Goal: Task Accomplishment & Management: Use online tool/utility

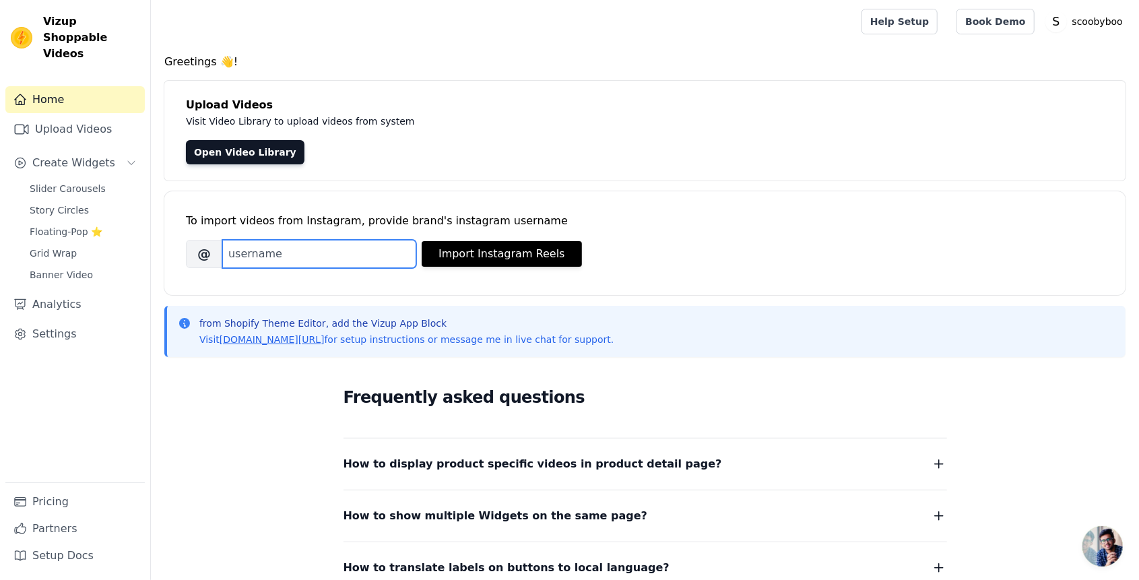
click at [362, 258] on input "Brand's Instagram Username" at bounding box center [319, 254] width 194 height 28
click at [263, 164] on div "Upload Videos Visit Video Library to upload videos from system Open Video Libra…" at bounding box center [644, 131] width 961 height 100
click at [262, 161] on link "Open Video Library" at bounding box center [245, 152] width 119 height 24
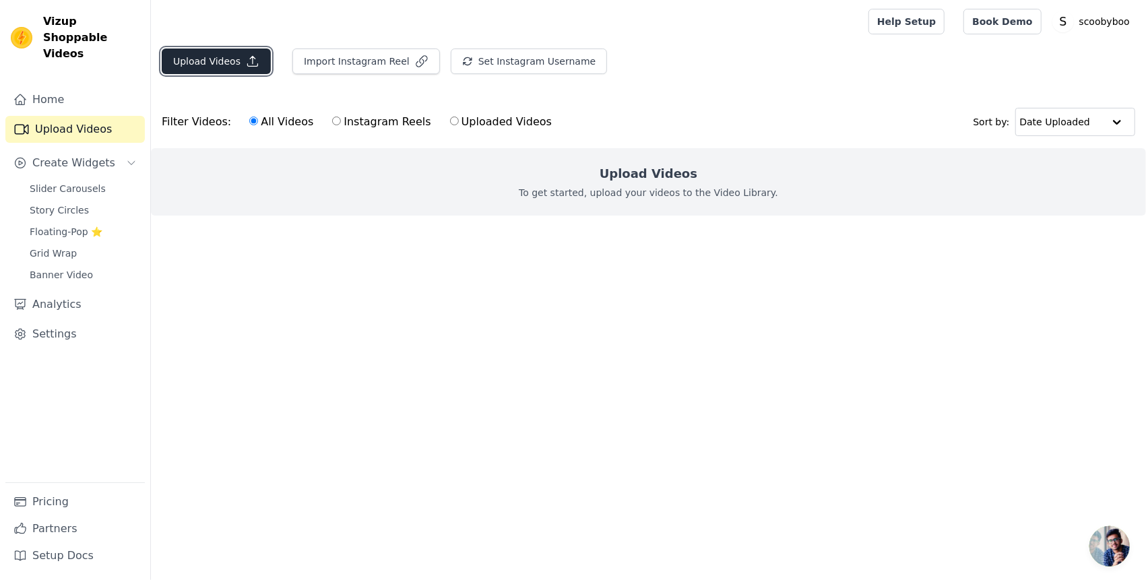
click at [236, 65] on button "Upload Videos" at bounding box center [216, 62] width 109 height 26
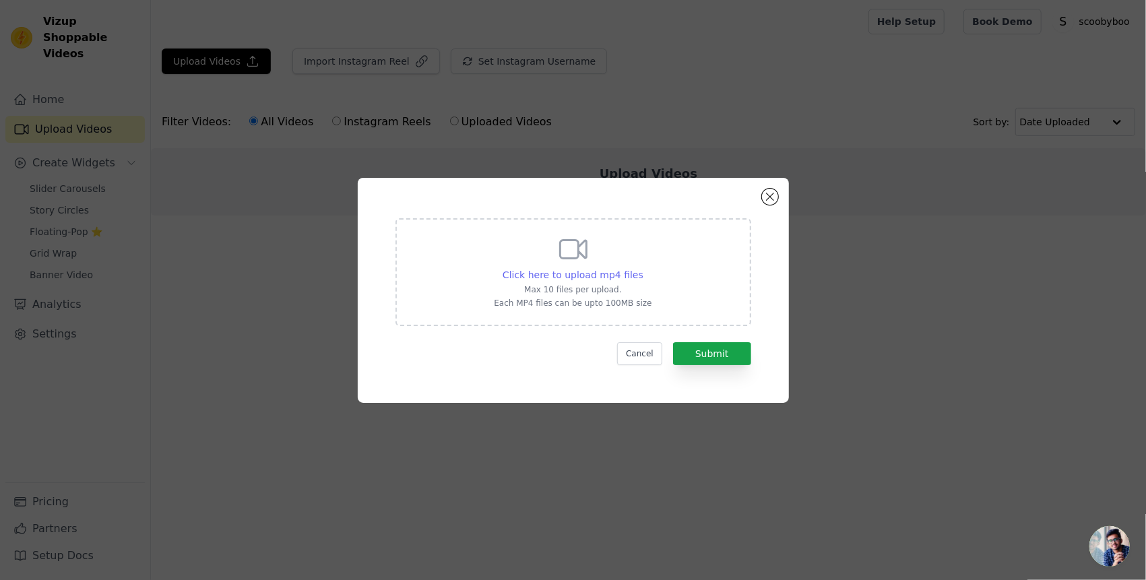
click at [616, 280] on span "Click here to upload mp4 files" at bounding box center [573, 274] width 141 height 11
click at [643, 268] on input "Click here to upload mp4 files Max 10 files per upload. Each MP4 files can be u…" at bounding box center [643, 267] width 1 height 1
type input "C:\fakepath\download (3).mp4"
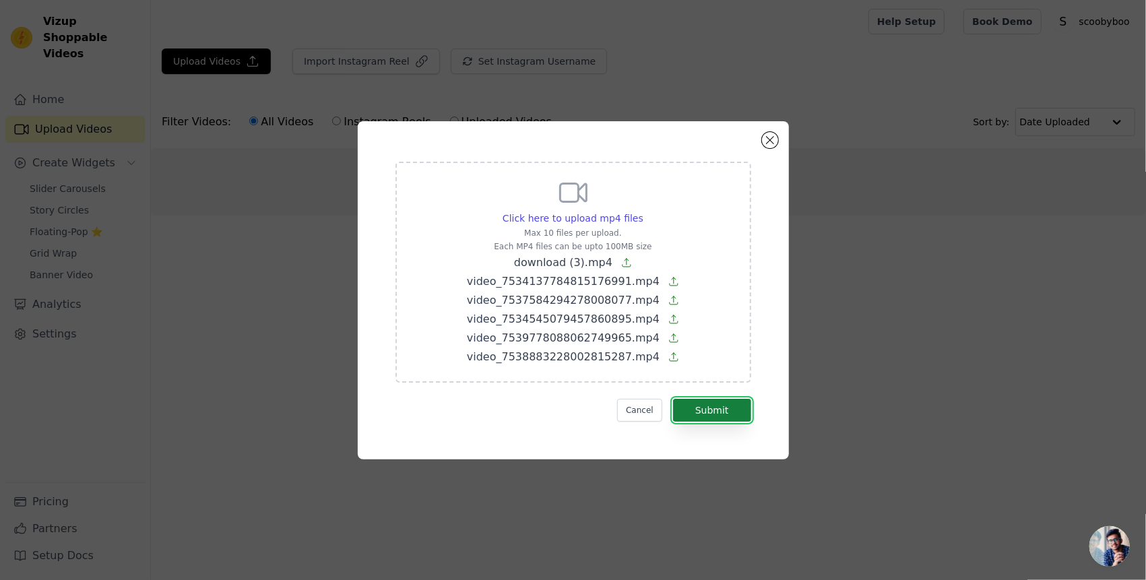
click at [716, 407] on button "Submit" at bounding box center [712, 410] width 78 height 23
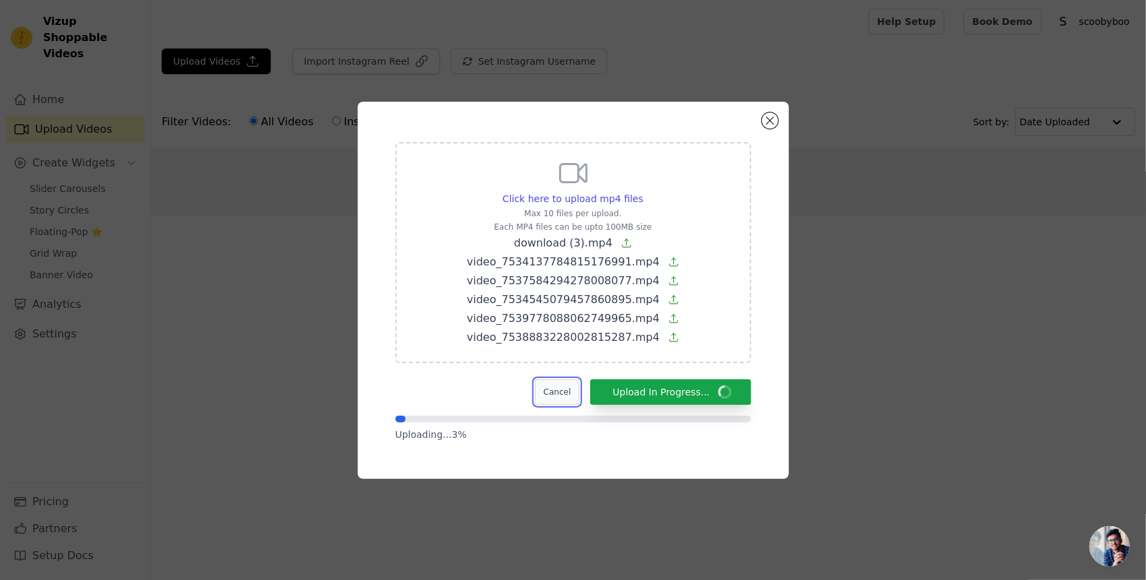
click at [571, 391] on button "Cancel" at bounding box center [557, 392] width 45 height 26
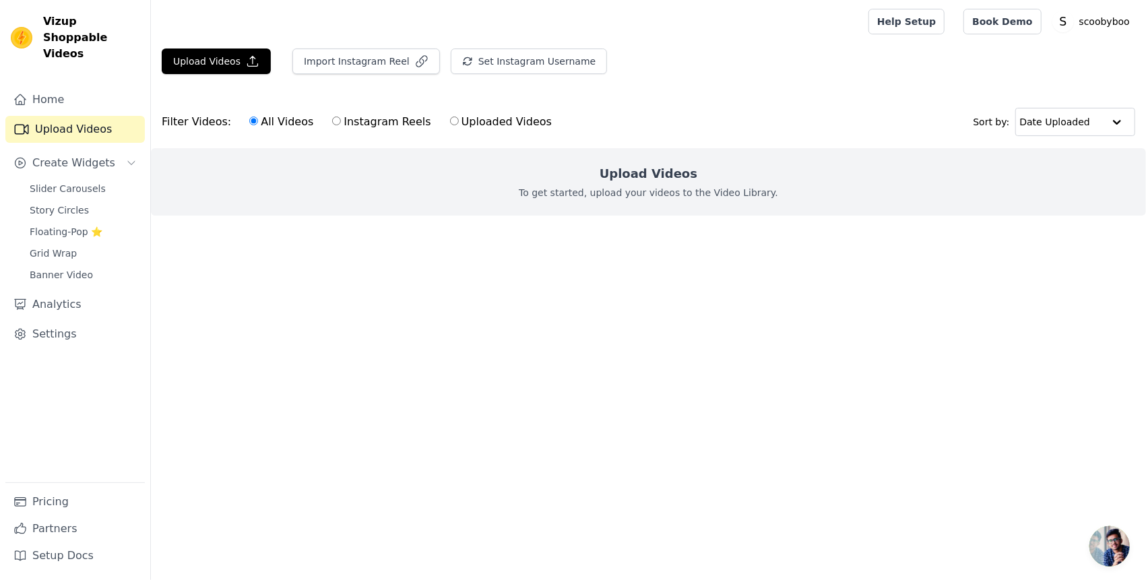
click at [263, 73] on div "Upload Videos Import Instagram Reel Set Instagram Username Import Latest IG Ree…" at bounding box center [648, 67] width 995 height 36
click at [252, 65] on icon "button" at bounding box center [252, 61] width 13 height 13
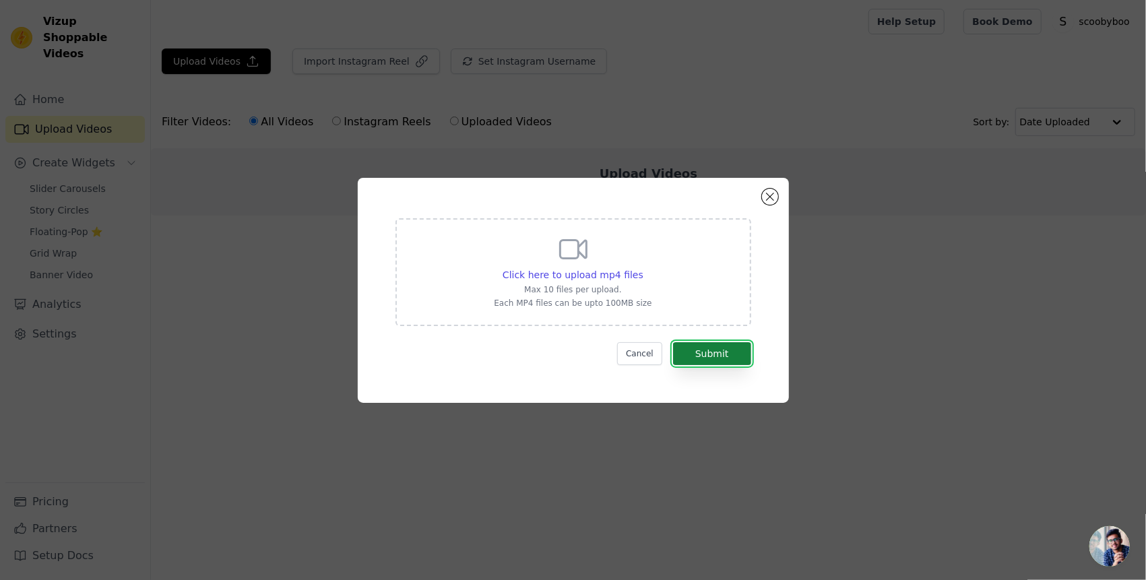
click at [689, 348] on button "Submit" at bounding box center [712, 353] width 78 height 23
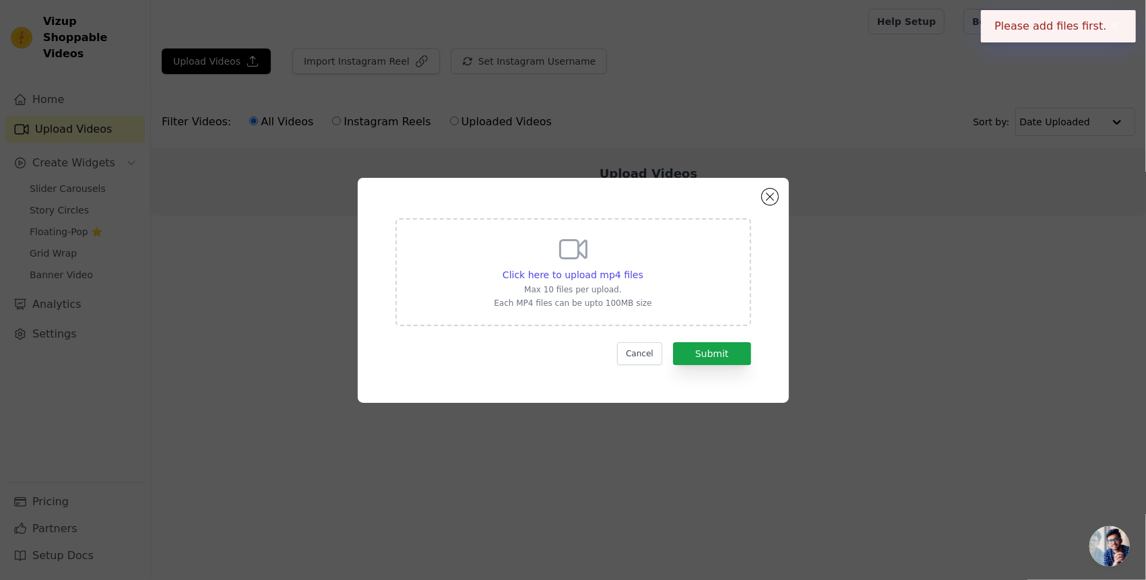
click at [509, 248] on div "Click here to upload mp4 files Max 10 files per upload. Each MP4 files can be u…" at bounding box center [573, 270] width 158 height 75
click at [643, 267] on input "Click here to upload mp4 files Max 10 files per upload. Each MP4 files can be u…" at bounding box center [643, 267] width 1 height 1
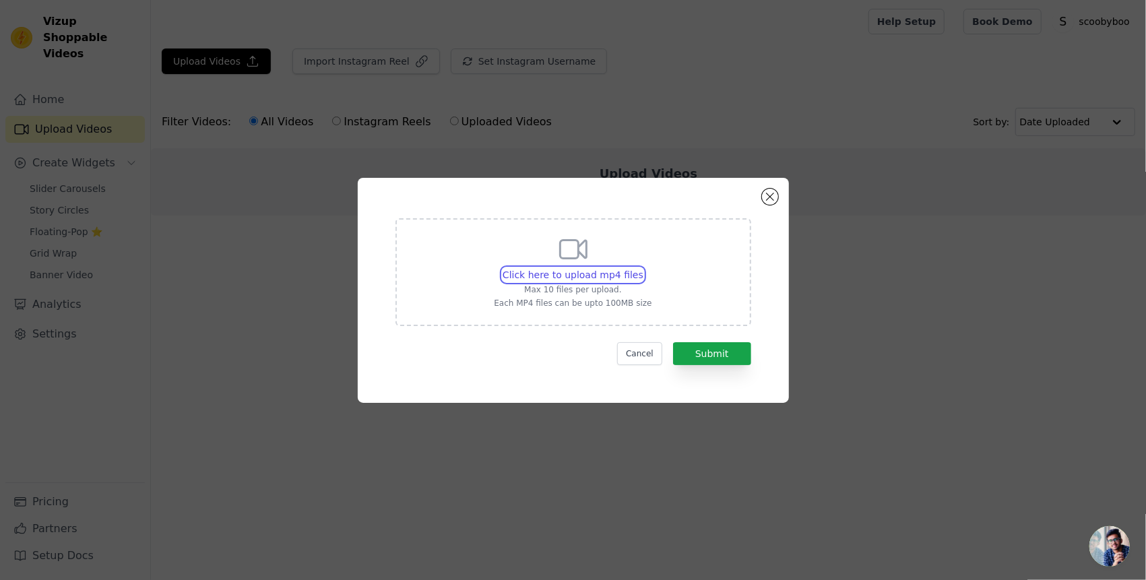
type input "C:\fakepath\video_7534137784815176991.mp4"
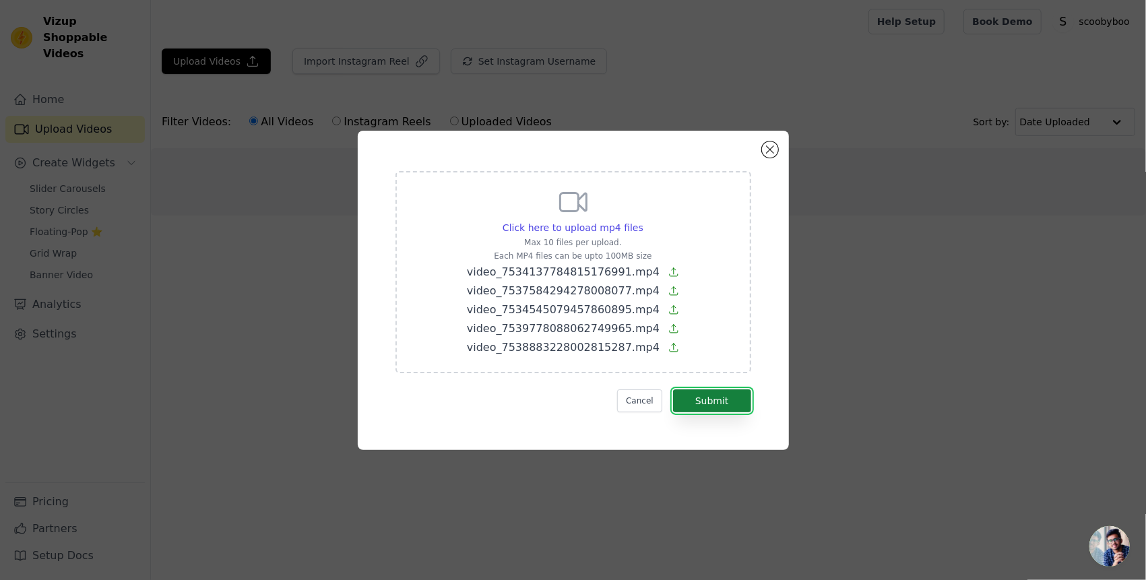
click at [720, 397] on button "Submit" at bounding box center [712, 400] width 78 height 23
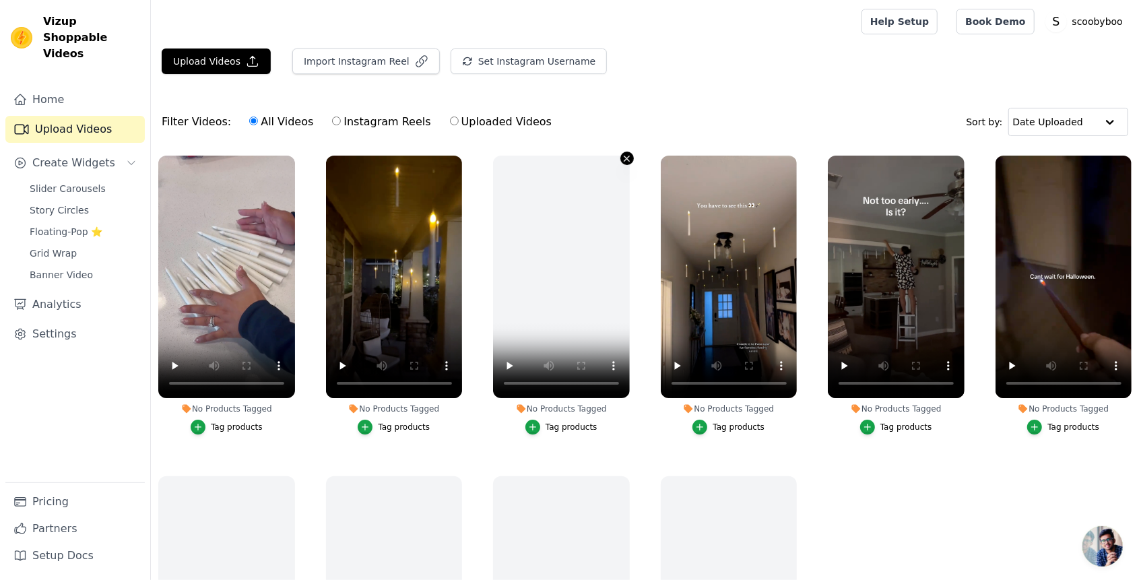
click at [622, 155] on icon "button" at bounding box center [627, 159] width 10 height 10
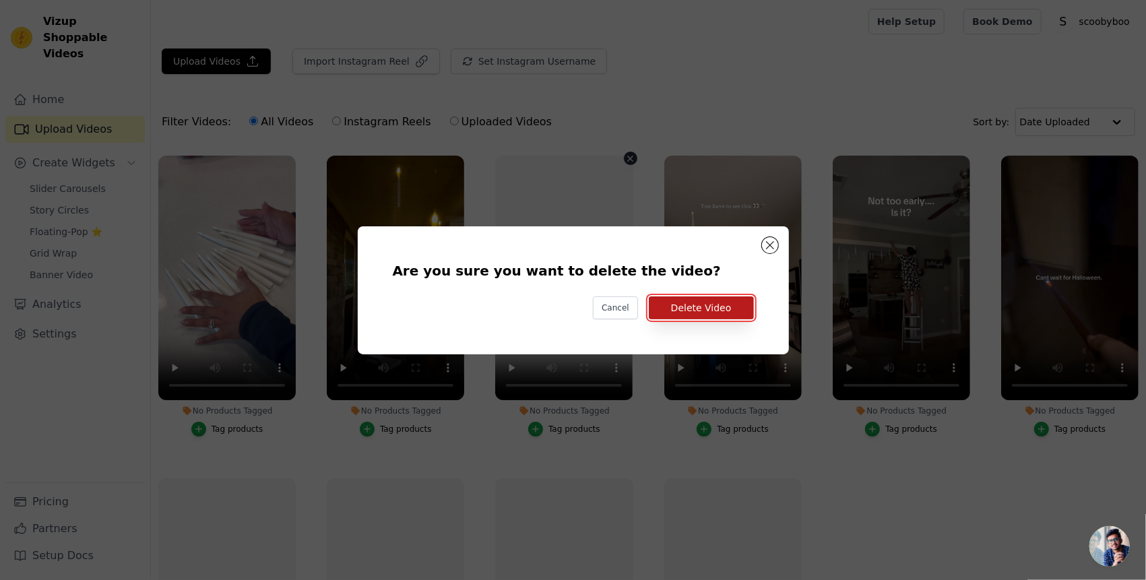
click at [680, 310] on button "Delete Video" at bounding box center [701, 307] width 105 height 23
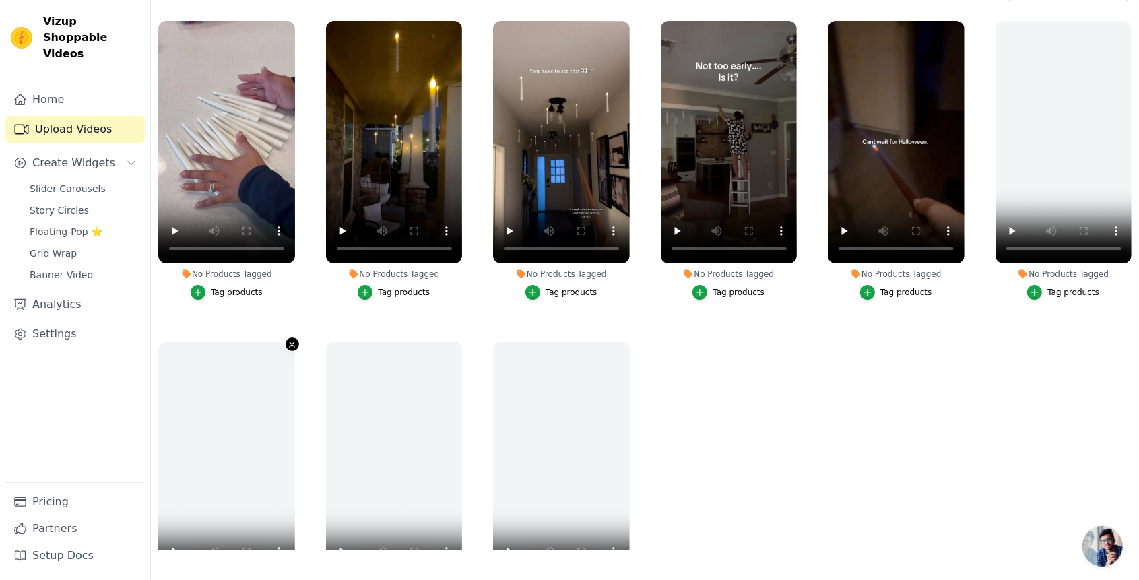
click at [288, 340] on icon "button" at bounding box center [292, 345] width 10 height 10
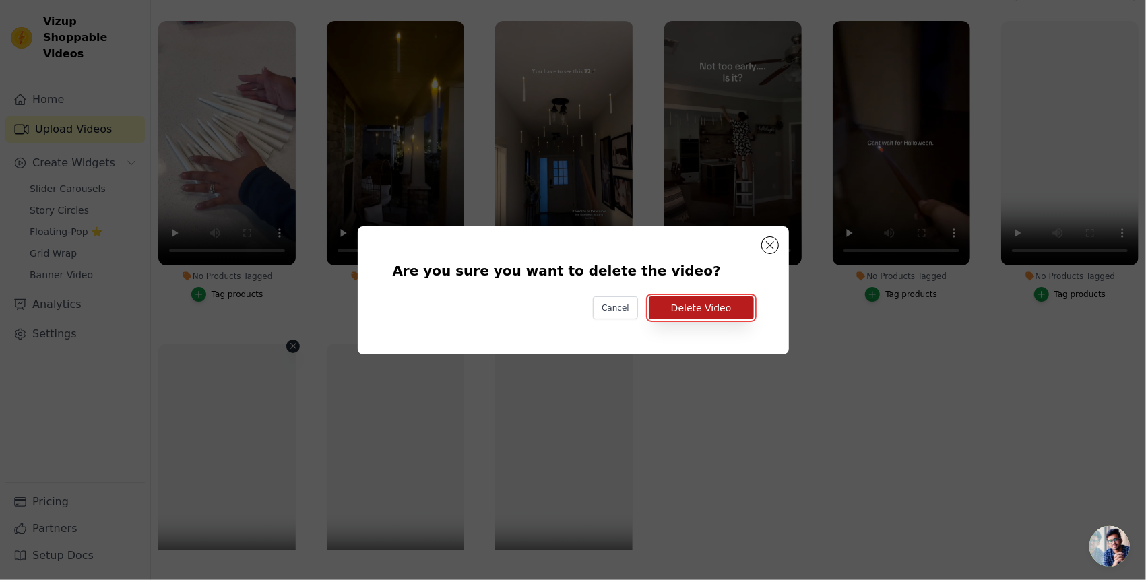
click at [681, 306] on button "Delete Video" at bounding box center [701, 307] width 105 height 23
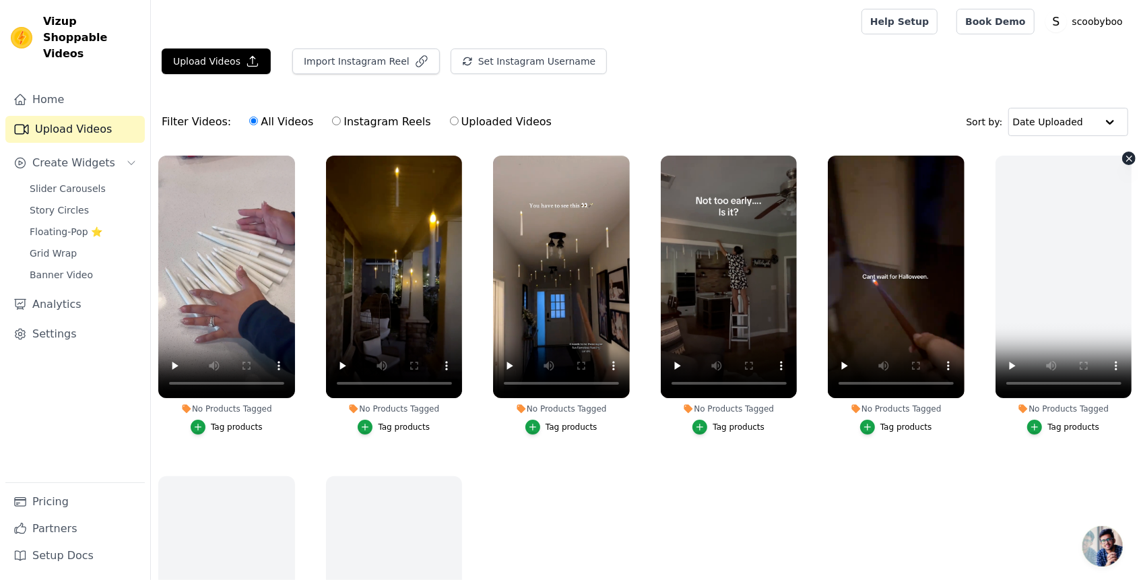
click at [1126, 156] on icon "button" at bounding box center [1129, 159] width 10 height 10
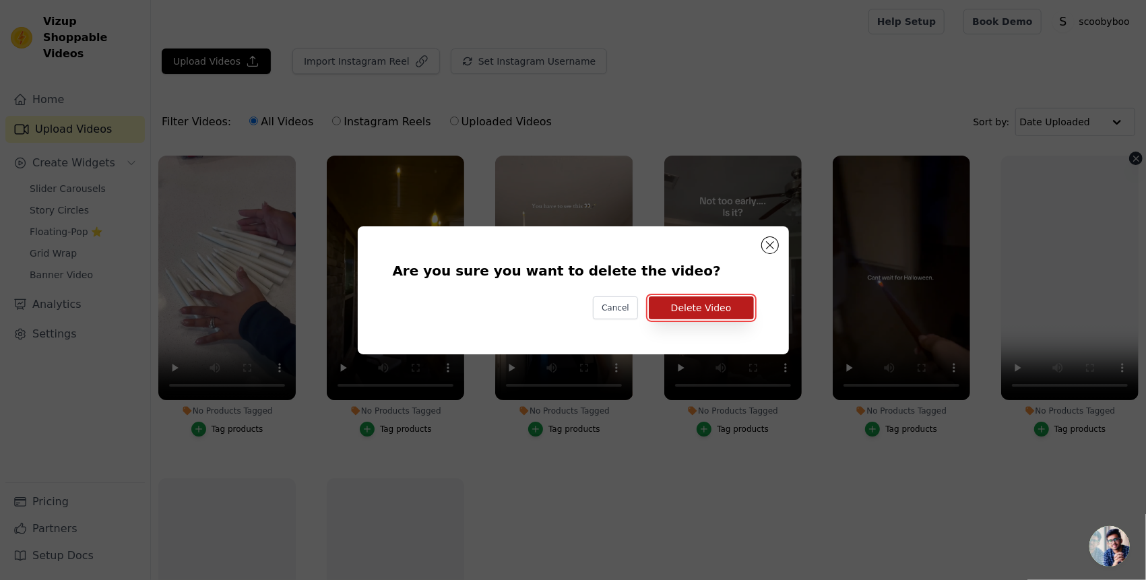
click at [734, 304] on button "Delete Video" at bounding box center [701, 307] width 105 height 23
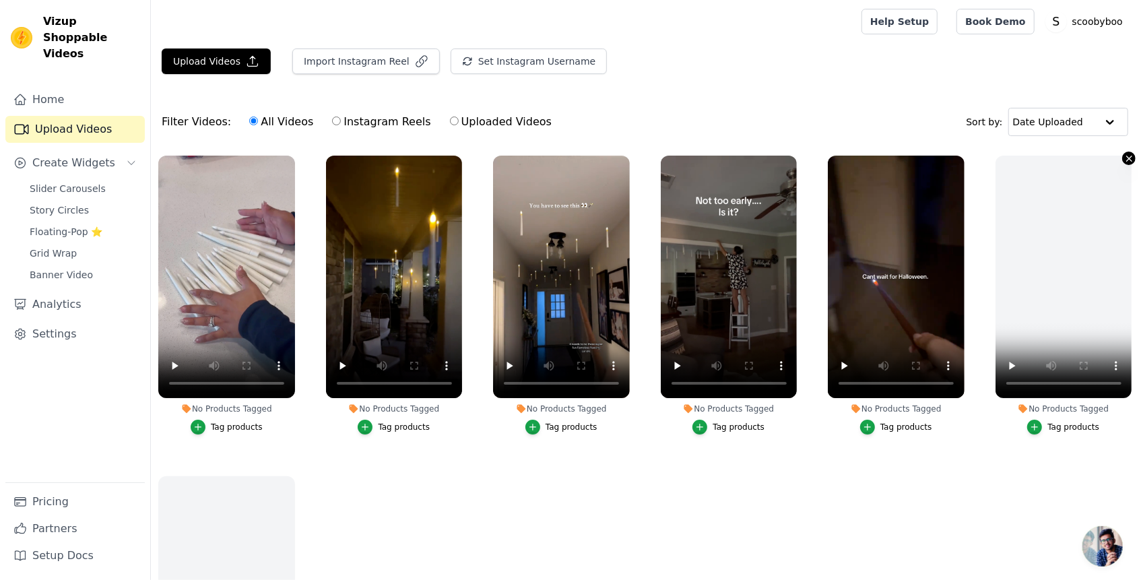
click at [1124, 159] on icon "button" at bounding box center [1129, 159] width 10 height 10
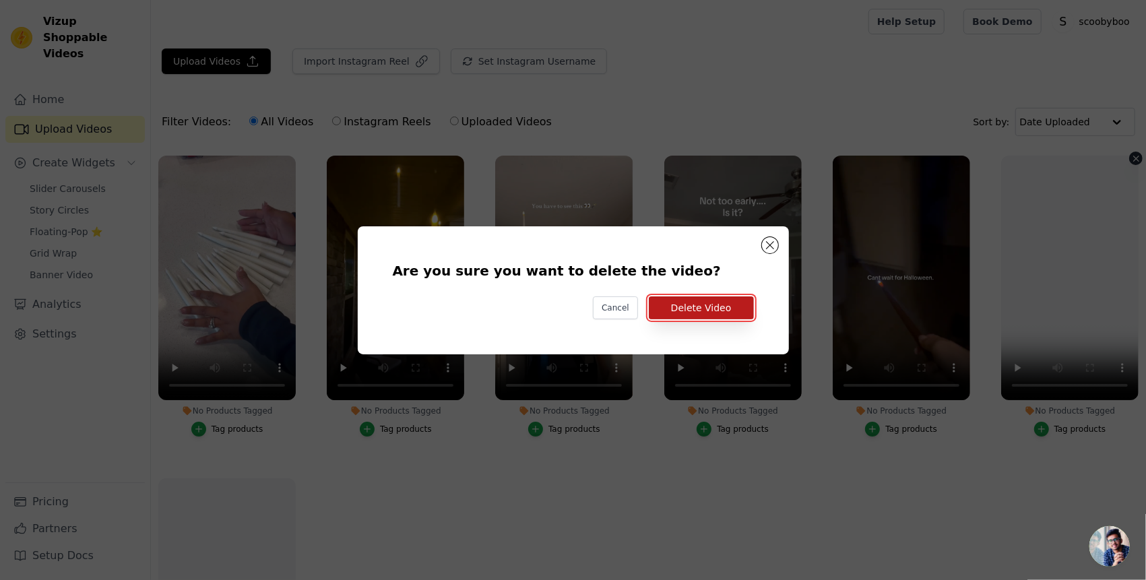
click at [734, 313] on button "Delete Video" at bounding box center [701, 307] width 105 height 23
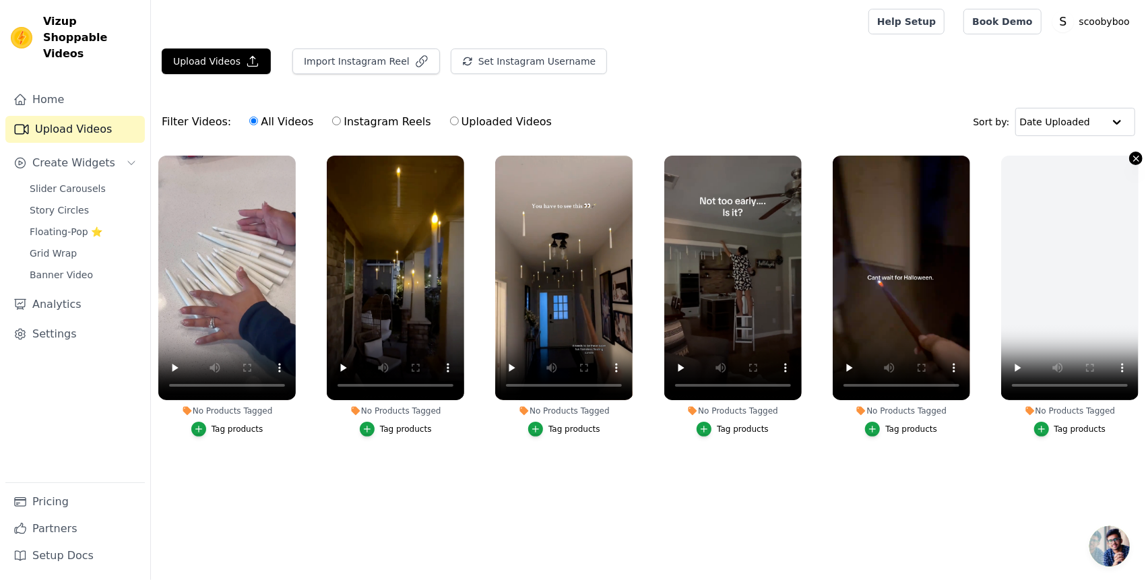
click at [1133, 154] on icon "button" at bounding box center [1136, 159] width 10 height 10
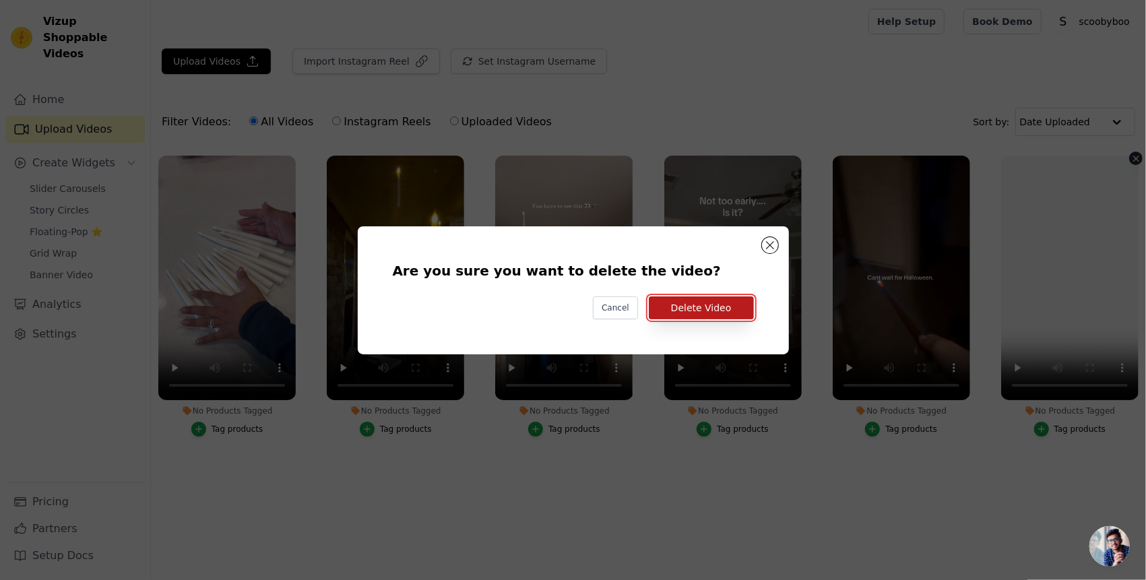
click at [718, 312] on button "Delete Video" at bounding box center [701, 307] width 105 height 23
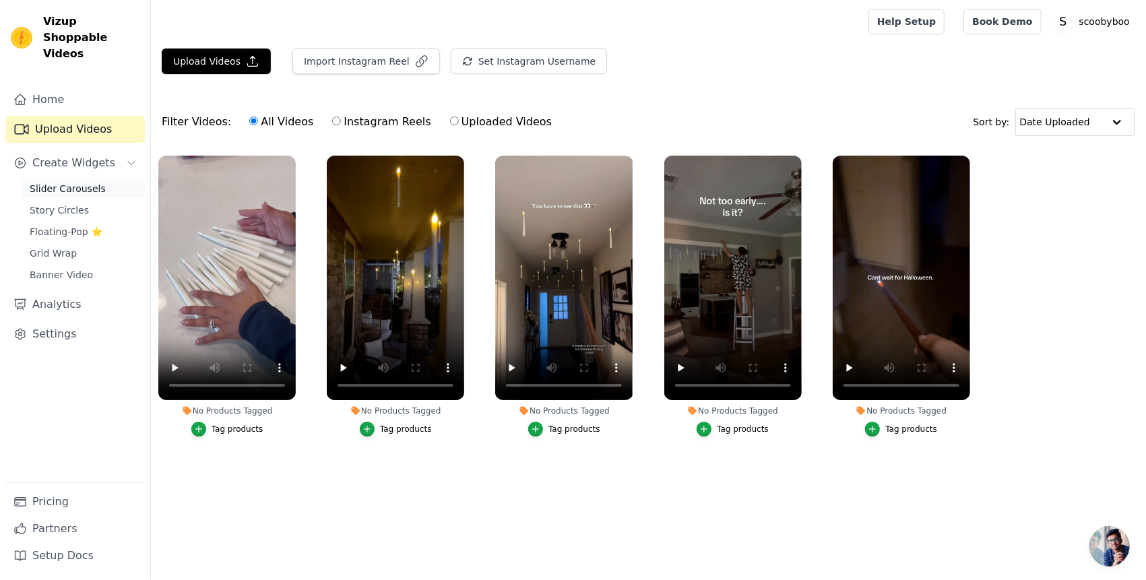
click at [102, 179] on link "Slider Carousels" at bounding box center [83, 188] width 123 height 19
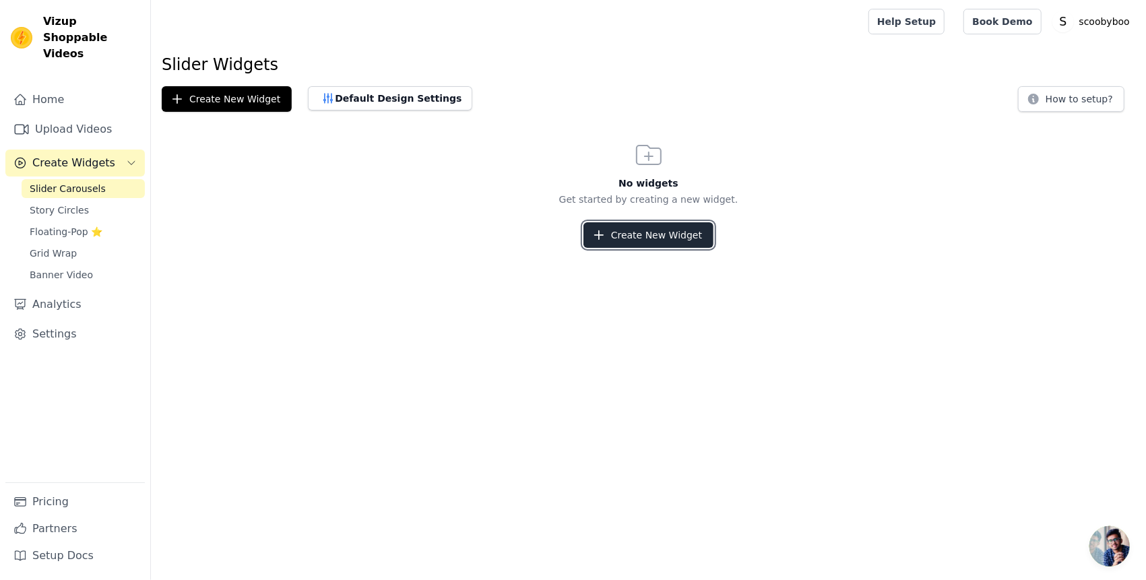
click at [652, 234] on button "Create New Widget" at bounding box center [648, 235] width 130 height 26
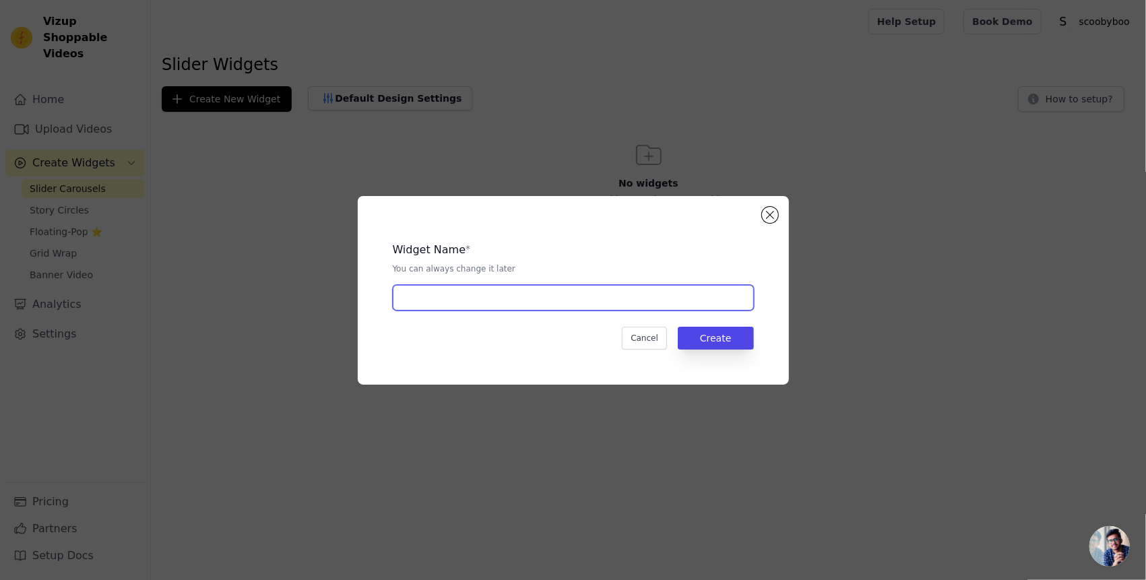
click at [606, 294] on input "text" at bounding box center [573, 298] width 361 height 26
type input "yan yana"
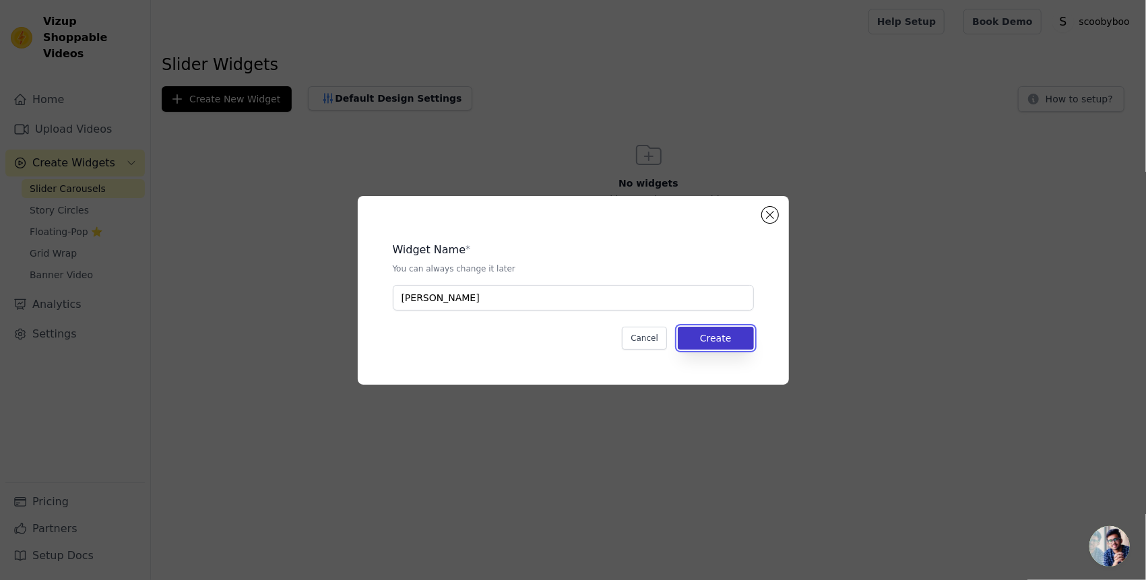
click at [737, 331] on button "Create" at bounding box center [716, 338] width 76 height 23
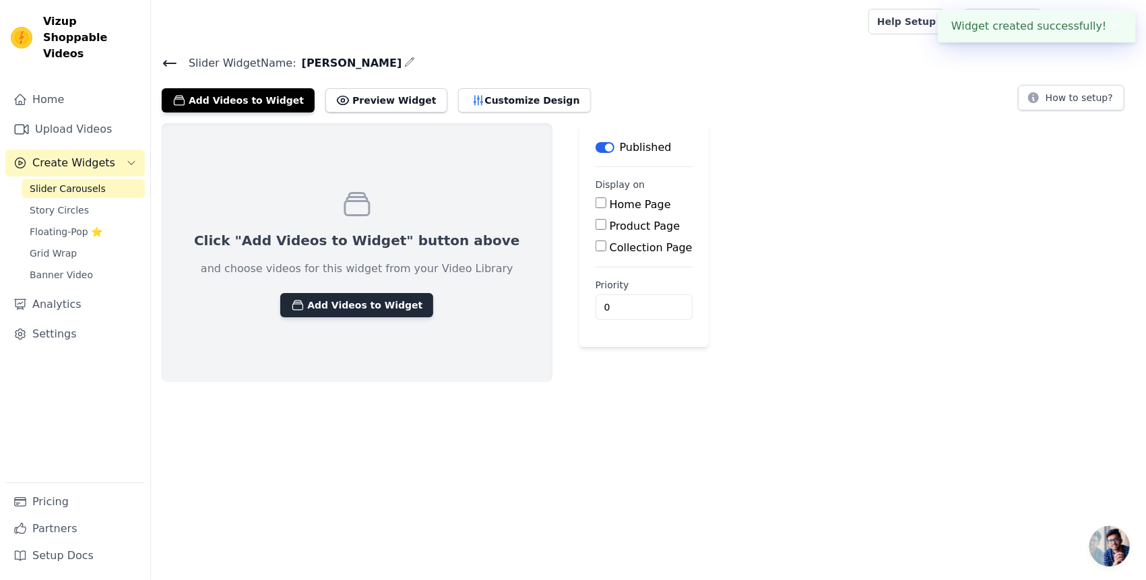
click at [323, 307] on button "Add Videos to Widget" at bounding box center [356, 305] width 153 height 24
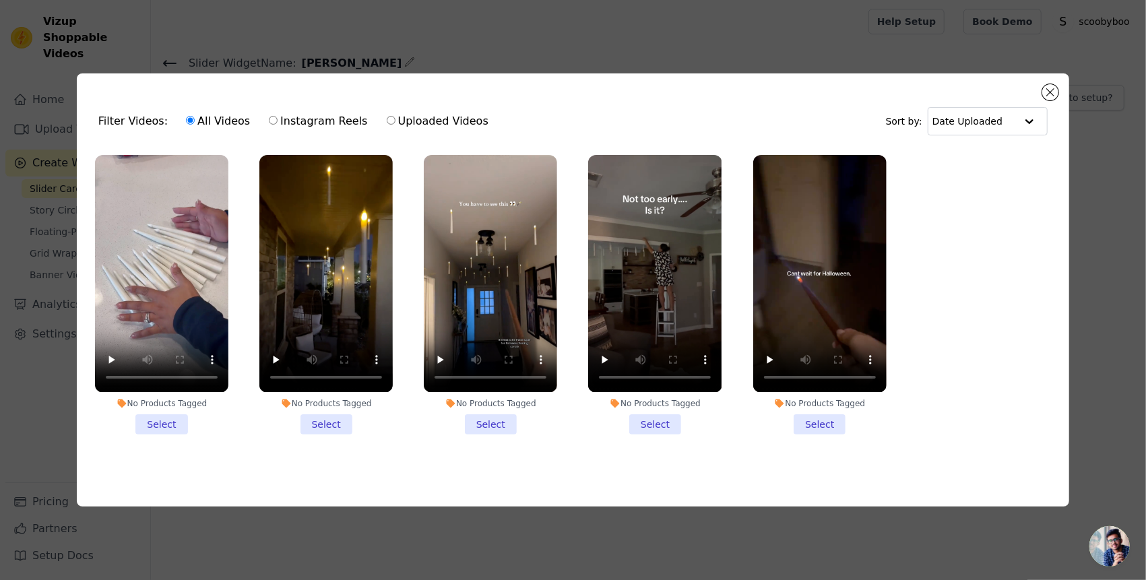
click at [174, 418] on li "No Products Tagged Select" at bounding box center [161, 294] width 133 height 279
click at [0, 0] on input "No Products Tagged Select" at bounding box center [0, 0] width 0 height 0
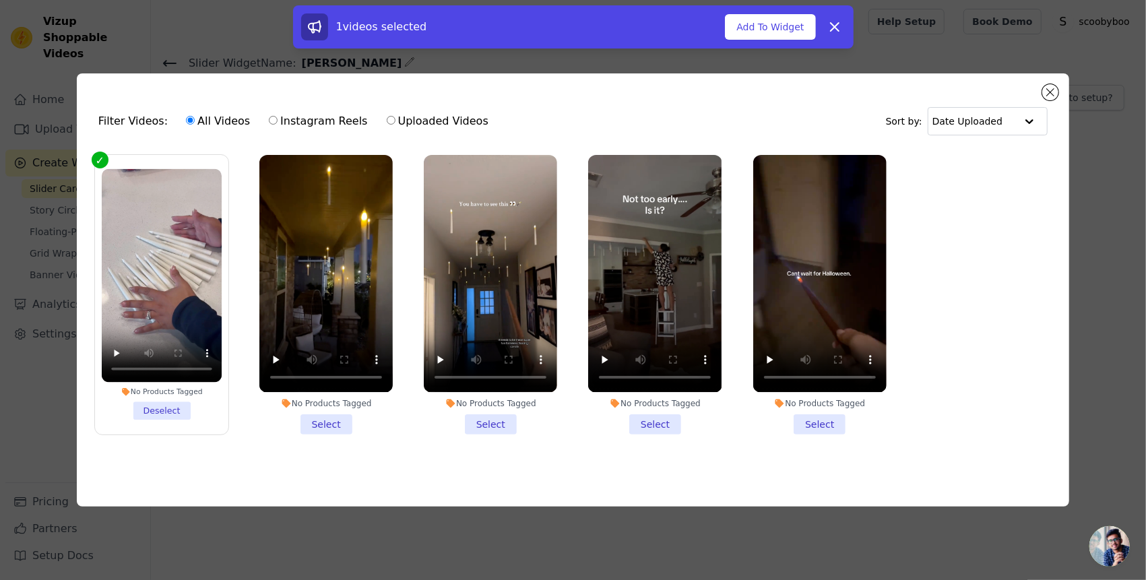
click at [325, 416] on li "No Products Tagged Select" at bounding box center [325, 294] width 133 height 279
click at [0, 0] on input "No Products Tagged Select" at bounding box center [0, 0] width 0 height 0
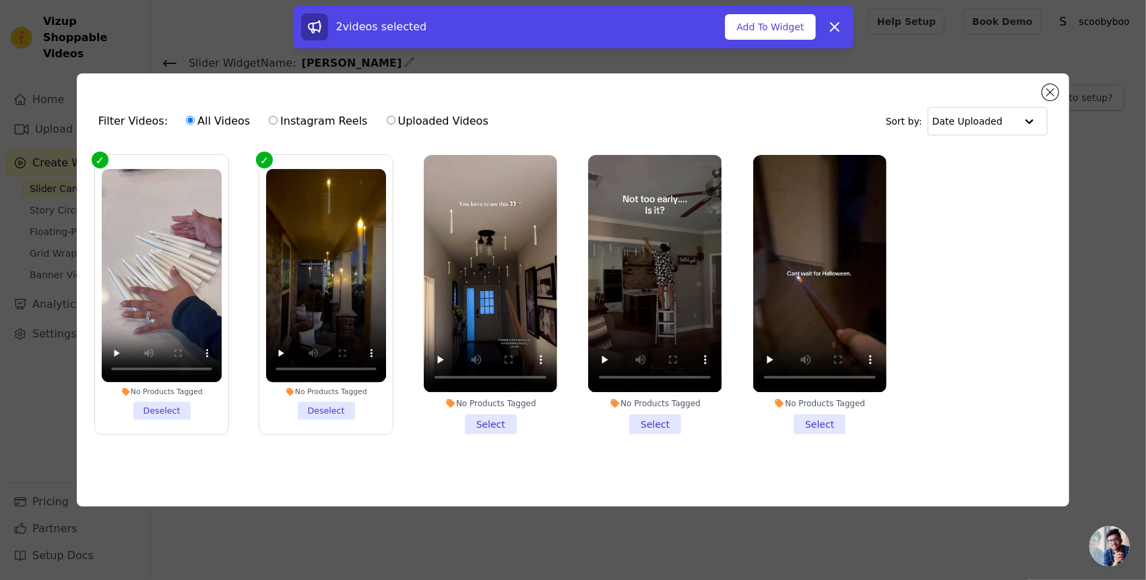
click at [491, 428] on li "No Products Tagged Select" at bounding box center [490, 294] width 133 height 279
click at [0, 0] on input "No Products Tagged Select" at bounding box center [0, 0] width 0 height 0
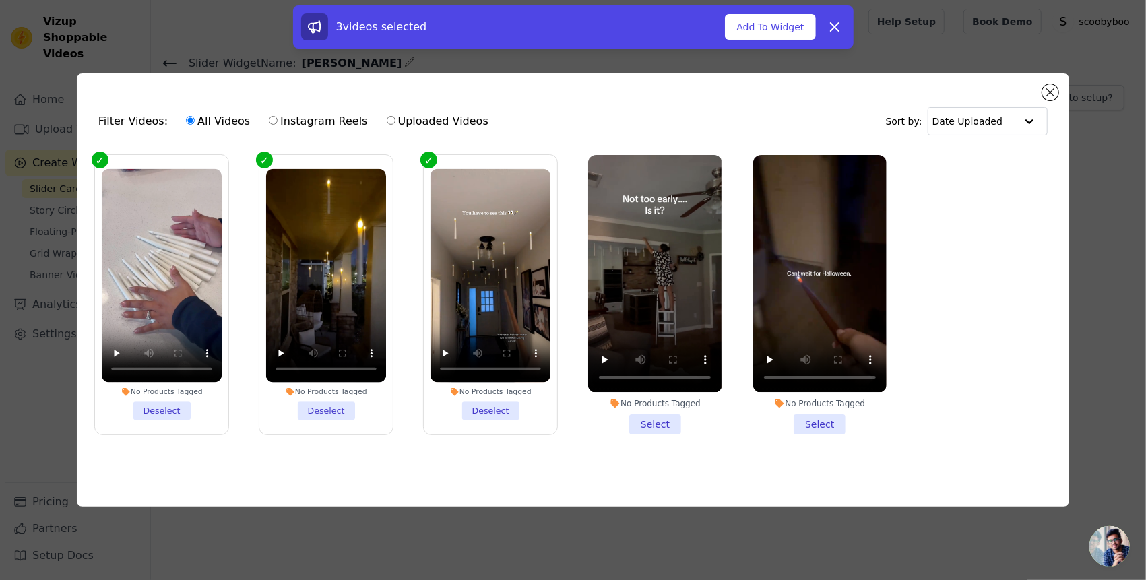
click at [643, 420] on li "No Products Tagged Select" at bounding box center [654, 294] width 133 height 279
click at [0, 0] on input "No Products Tagged Select" at bounding box center [0, 0] width 0 height 0
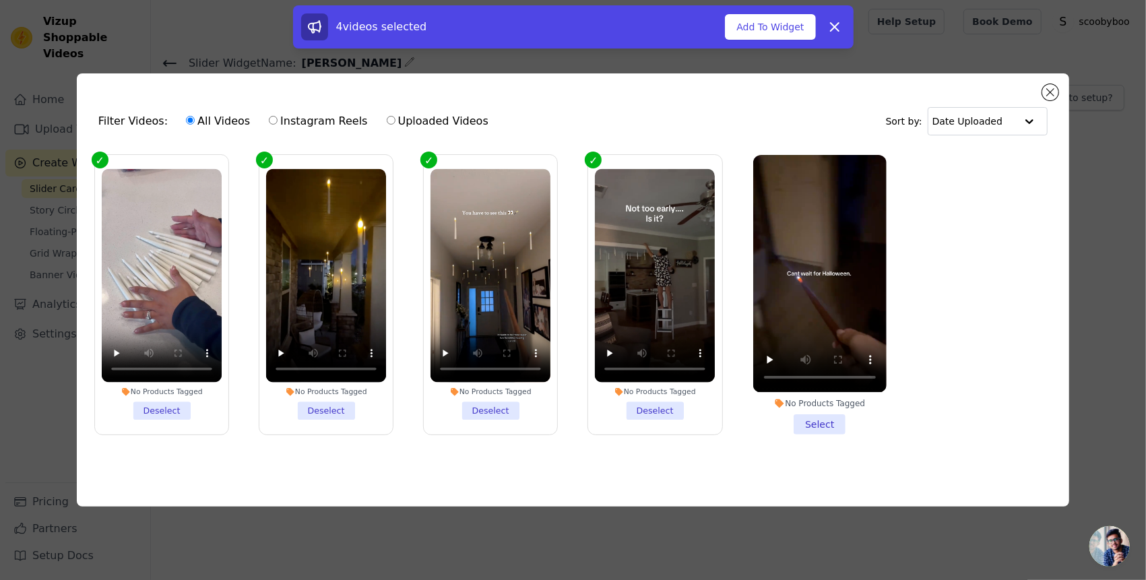
click at [817, 422] on li "No Products Tagged Select" at bounding box center [819, 294] width 133 height 279
click at [0, 0] on input "No Products Tagged Select" at bounding box center [0, 0] width 0 height 0
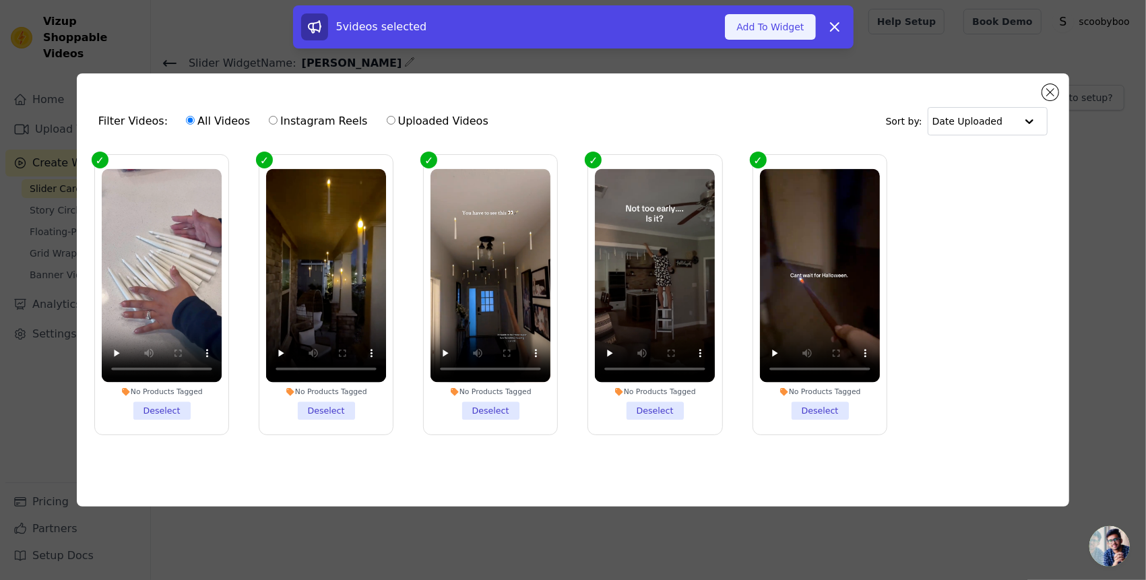
click at [784, 35] on button "Add To Widget" at bounding box center [770, 27] width 90 height 26
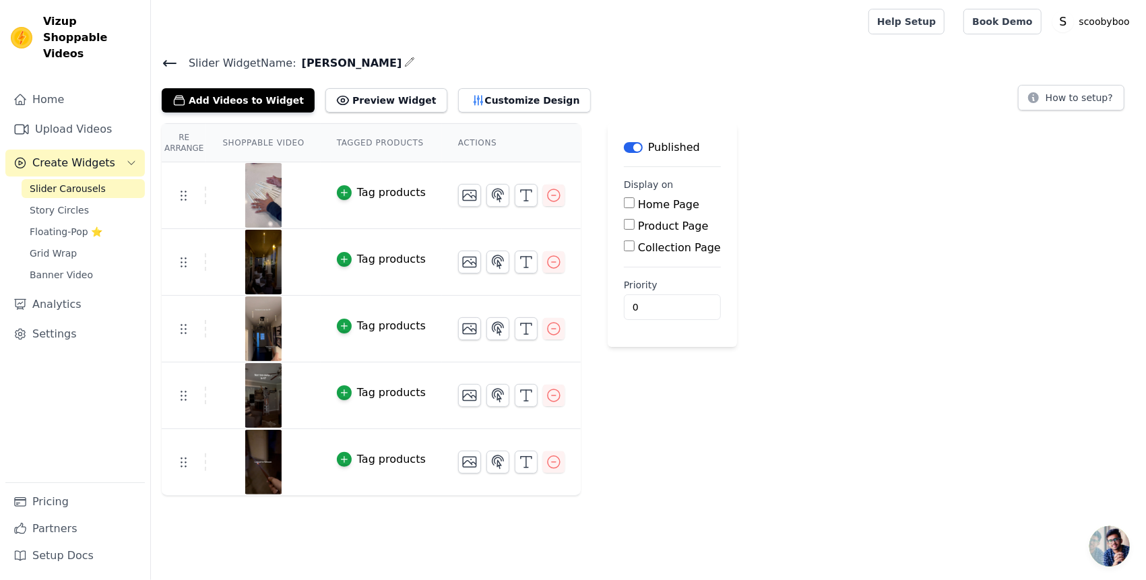
click at [624, 226] on div "Product Page" at bounding box center [672, 226] width 97 height 16
click at [624, 226] on input "Product Page" at bounding box center [629, 224] width 11 height 11
checkbox input "true"
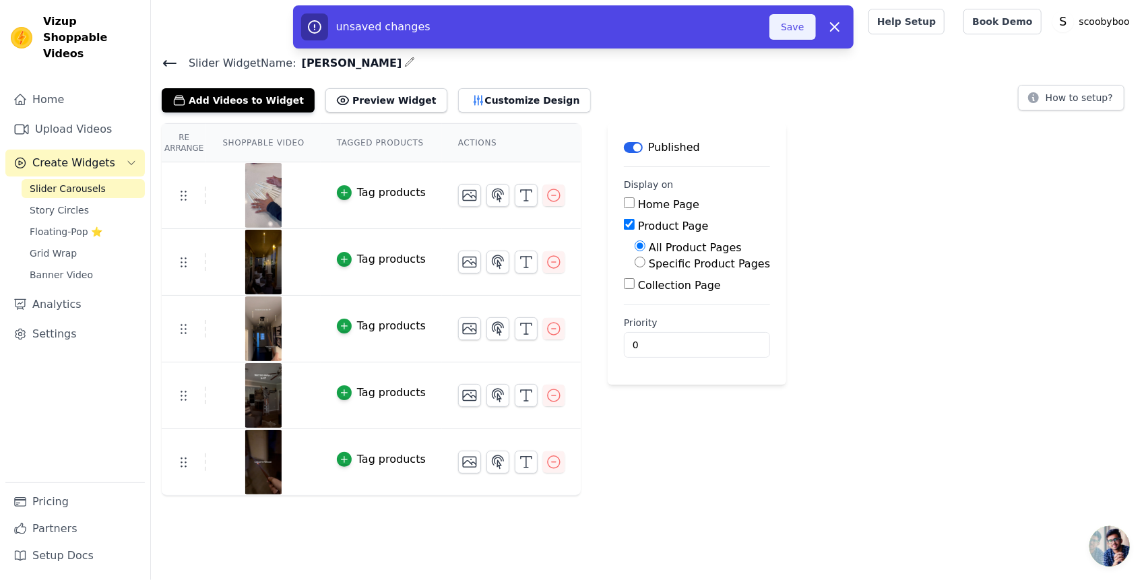
click at [798, 28] on button "Save" at bounding box center [792, 27] width 46 height 26
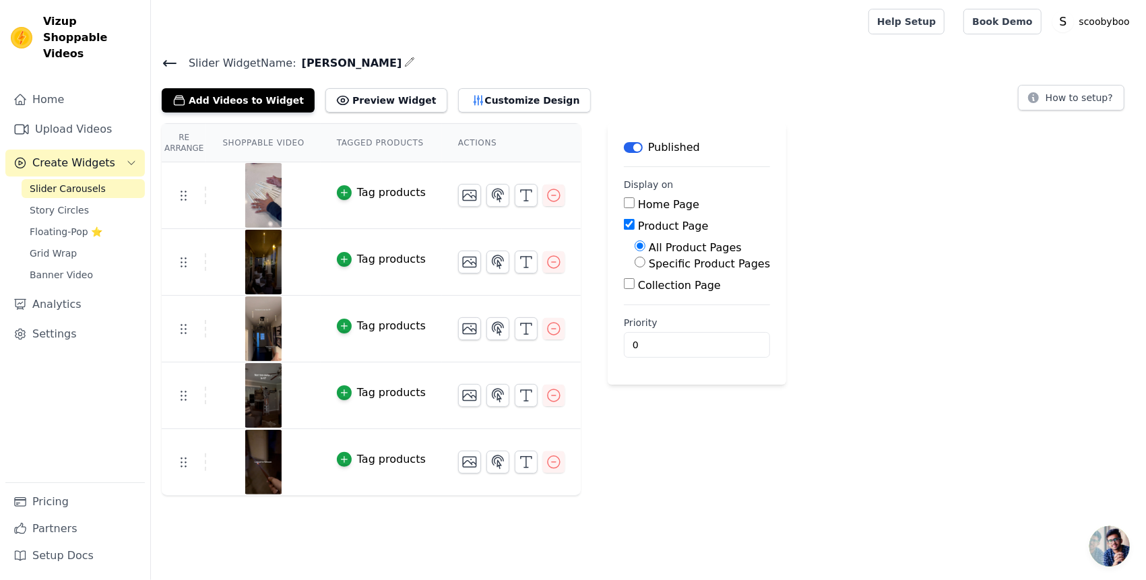
click at [164, 62] on icon at bounding box center [170, 63] width 12 height 5
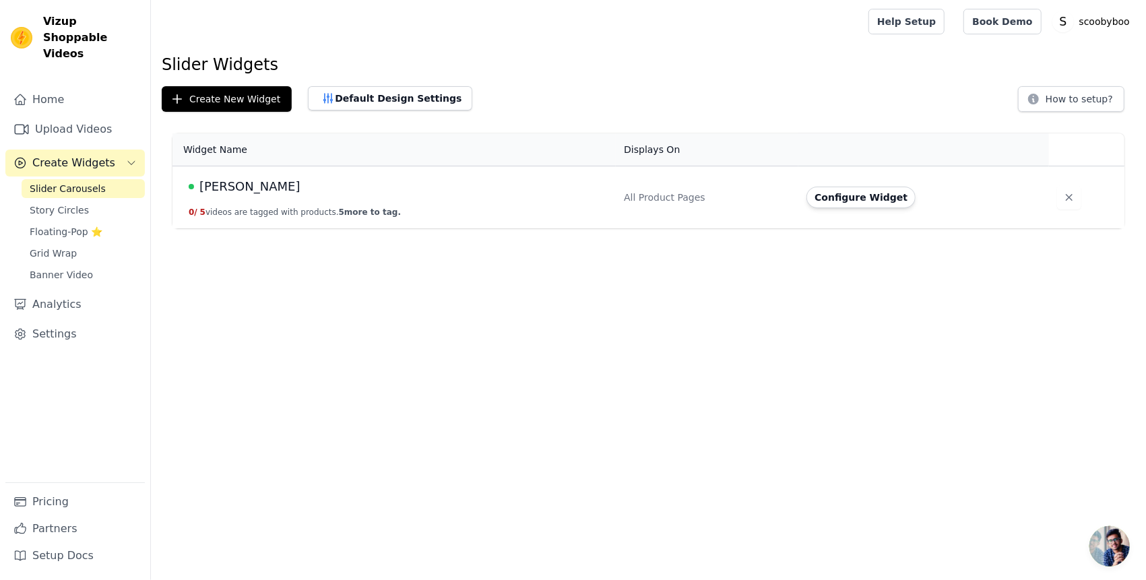
click at [880, 203] on button "Configure Widget" at bounding box center [860, 198] width 109 height 22
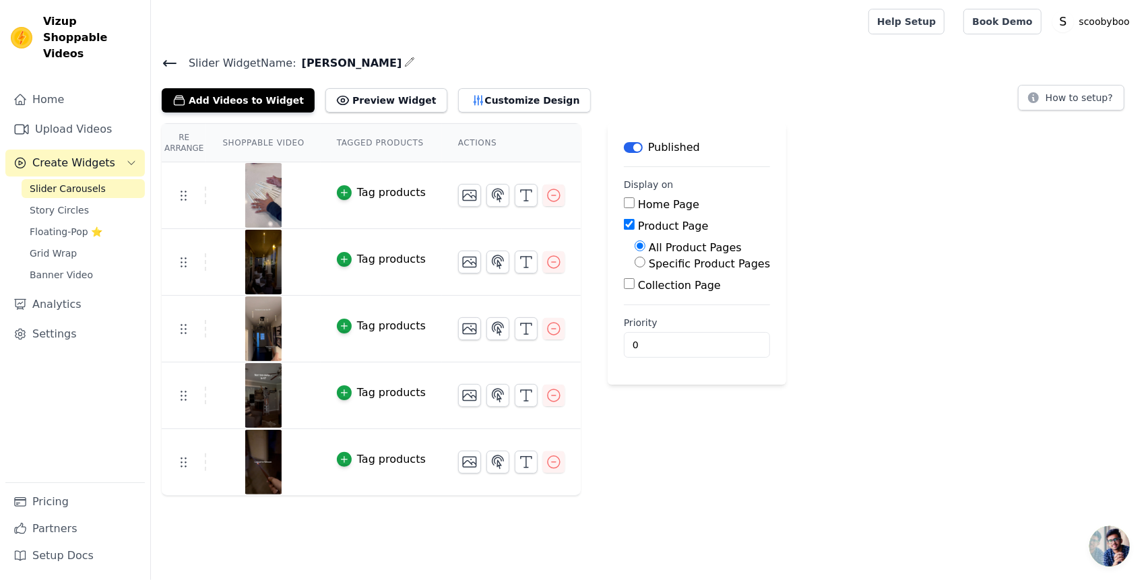
click at [162, 59] on icon at bounding box center [170, 63] width 16 height 16
